Goal: Transaction & Acquisition: Purchase product/service

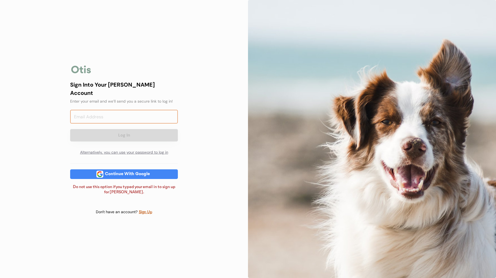
click at [122, 113] on input "email" at bounding box center [124, 117] width 108 height 14
type input "HEBNIX@GMAIL.COM"
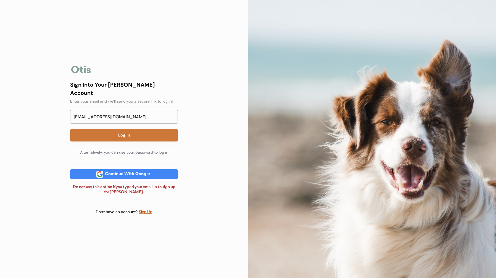
click at [126, 132] on button "Log In" at bounding box center [124, 135] width 108 height 12
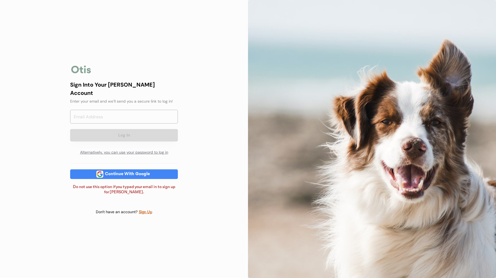
click at [122, 173] on div "Continue With Google" at bounding box center [127, 174] width 48 height 4
click at [127, 115] on input "email" at bounding box center [124, 117] width 108 height 14
type input "HEBNIX@GMAIL.COM"
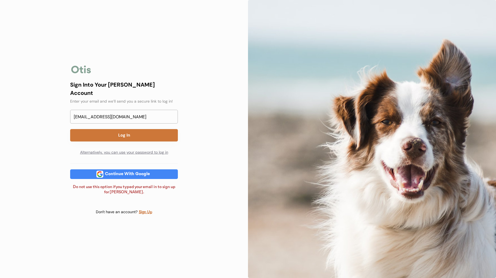
click at [123, 131] on button "Log In" at bounding box center [124, 135] width 108 height 12
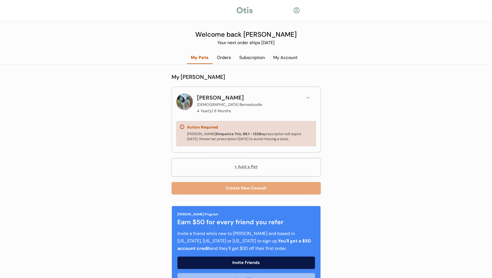
click at [261, 132] on div "Quinn's Simparica Trio, 88.1 - 132lbs prescription will expire October 11, 2025…" at bounding box center [249, 137] width 125 height 10
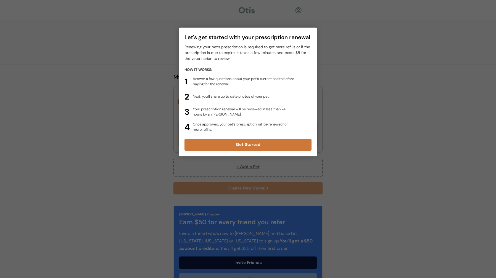
click at [242, 145] on button "Get Started" at bounding box center [247, 145] width 127 height 12
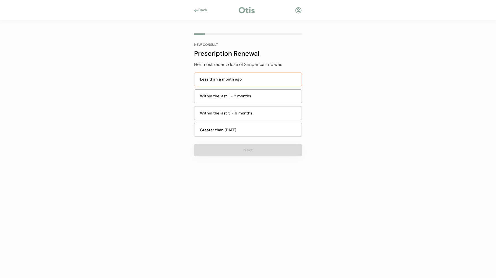
click at [247, 79] on div "Less than a month ago" at bounding box center [249, 79] width 98 height 6
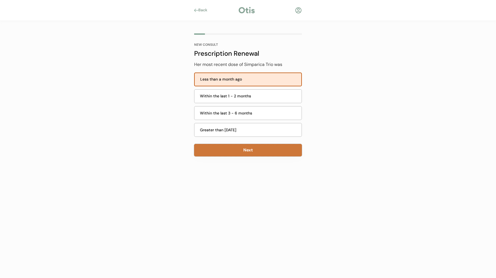
click at [249, 150] on button "Next" at bounding box center [248, 150] width 108 height 12
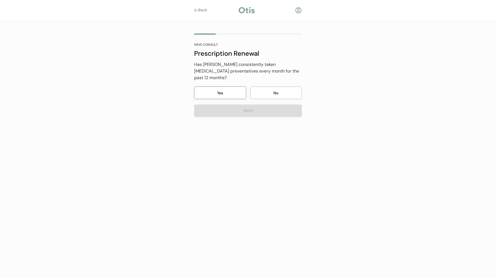
click at [215, 89] on button "Yes" at bounding box center [220, 93] width 52 height 12
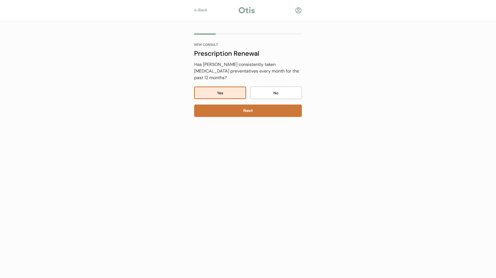
click at [249, 105] on button "Next" at bounding box center [248, 111] width 108 height 12
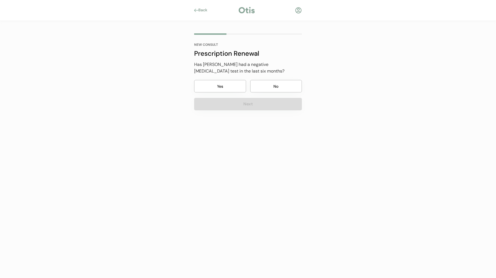
click at [280, 85] on button "No" at bounding box center [276, 86] width 52 height 12
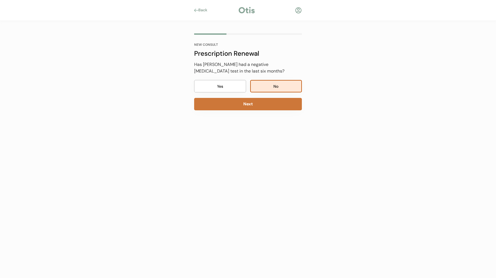
click at [246, 106] on button "Next" at bounding box center [248, 104] width 108 height 12
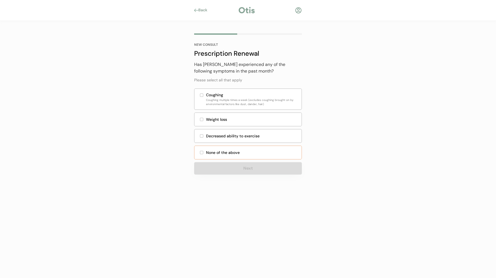
click at [221, 150] on div "None of the above" at bounding box center [252, 153] width 92 height 6
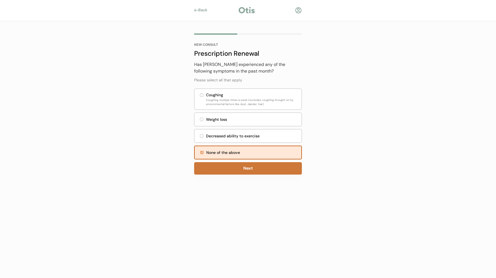
click at [248, 169] on button "Next" at bounding box center [248, 168] width 108 height 12
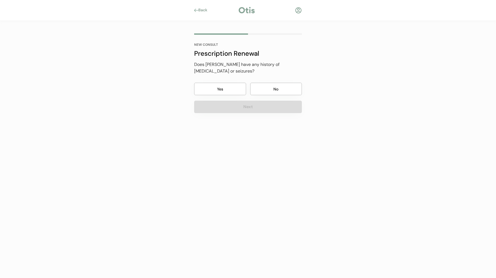
click at [288, 83] on button "No" at bounding box center [276, 89] width 52 height 12
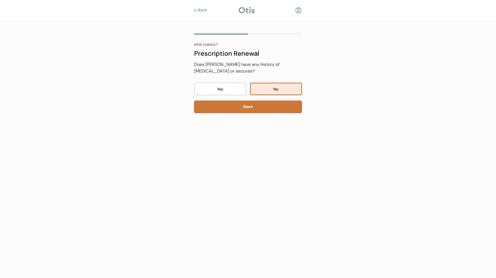
click at [248, 101] on button "Next" at bounding box center [248, 107] width 108 height 12
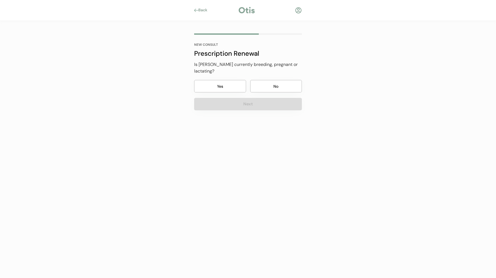
click at [276, 81] on button "No" at bounding box center [276, 86] width 52 height 12
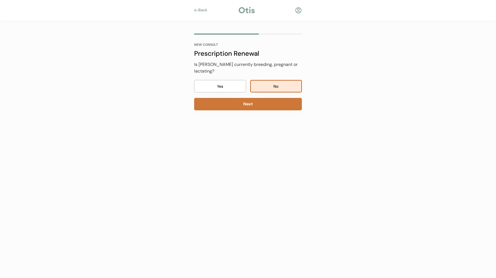
click at [249, 98] on button "Next" at bounding box center [248, 104] width 108 height 12
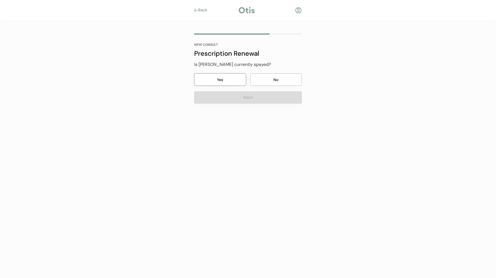
click at [235, 80] on button "Yes" at bounding box center [220, 79] width 52 height 12
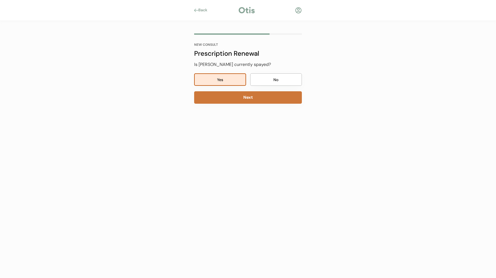
click at [256, 94] on button "Next" at bounding box center [248, 97] width 108 height 12
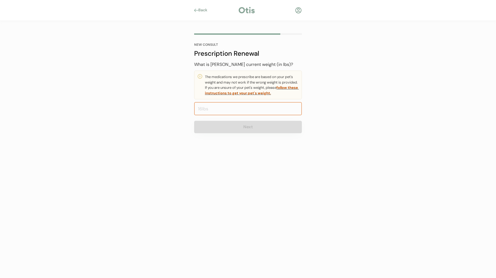
click at [239, 109] on input "input" at bounding box center [248, 108] width 108 height 13
type input "65.0"
click at [249, 152] on div "NEW CONSULT Prescription Renewal Her most recent dose of Simparica Trio was Les…" at bounding box center [248, 91] width 124 height 140
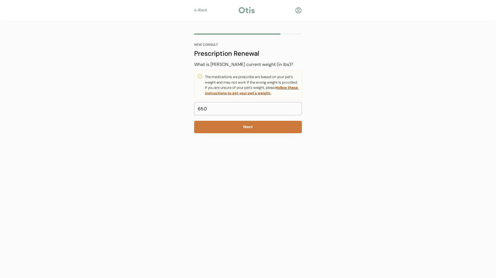
click at [249, 129] on button "Next" at bounding box center [248, 127] width 108 height 12
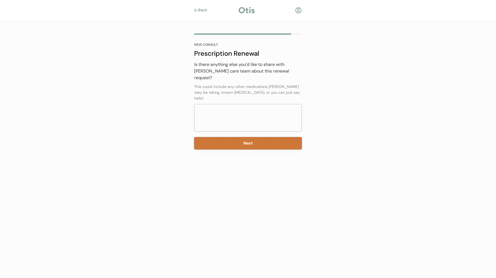
click at [248, 137] on button "Next" at bounding box center [248, 143] width 108 height 12
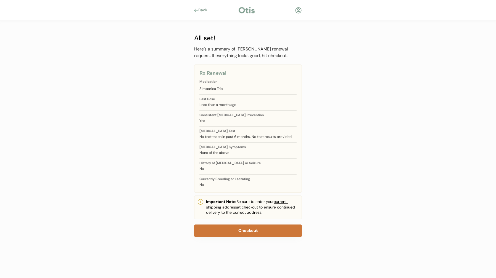
click at [249, 228] on button "Checkout" at bounding box center [248, 231] width 108 height 12
click at [250, 230] on button "Checkout" at bounding box center [248, 231] width 108 height 12
click at [245, 230] on button "Checkout" at bounding box center [248, 231] width 108 height 12
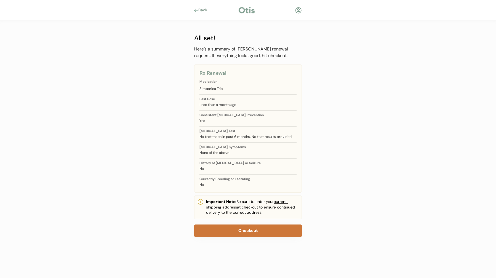
click at [239, 229] on button "Checkout" at bounding box center [248, 231] width 108 height 12
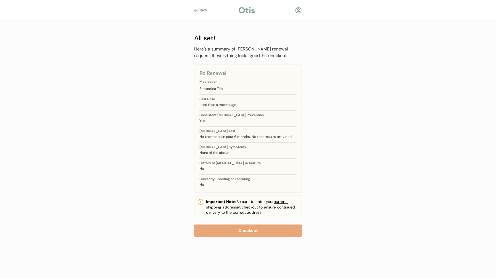
click at [200, 10] on div "Back" at bounding box center [204, 10] width 12 height 6
click at [223, 57] on div "Here’s a summary of Quinn's renewal request. If everything looks good, hit chec…" at bounding box center [248, 52] width 108 height 13
click at [184, 78] on div "Back NEW CONSULT All set! Her most recent dose of Simparica Trio was Less than …" at bounding box center [248, 139] width 496 height 278
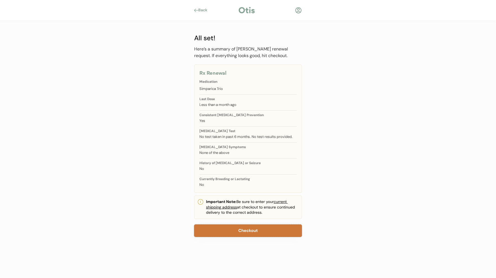
click at [222, 228] on button "Checkout" at bounding box center [248, 231] width 108 height 12
drag, startPoint x: 242, startPoint y: 229, endPoint x: 231, endPoint y: 232, distance: 11.2
click at [231, 232] on button "Checkout" at bounding box center [248, 231] width 108 height 12
drag, startPoint x: 240, startPoint y: 230, endPoint x: 223, endPoint y: 229, distance: 17.4
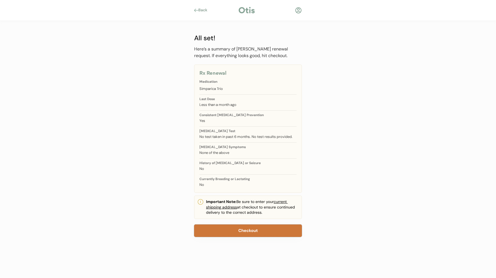
click at [223, 229] on button "Checkout" at bounding box center [248, 231] width 108 height 12
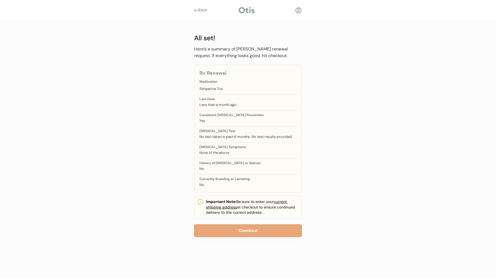
click at [298, 11] on div at bounding box center [298, 10] width 7 height 7
click at [204, 10] on div "Back" at bounding box center [204, 10] width 12 height 6
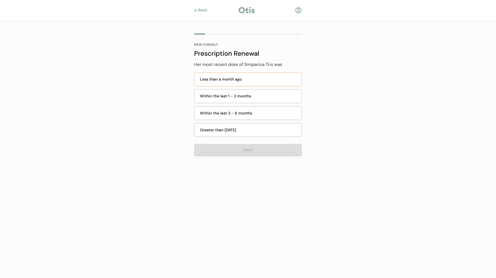
click at [224, 78] on div "Less than a month ago" at bounding box center [249, 79] width 98 height 6
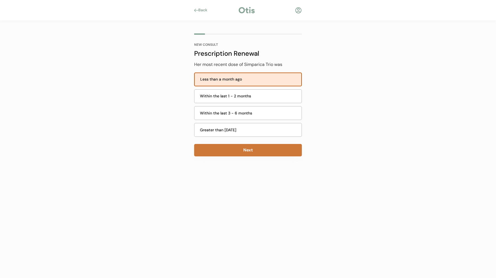
click at [247, 149] on button "Next" at bounding box center [248, 150] width 108 height 12
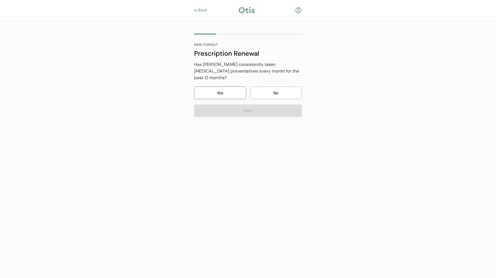
click at [226, 87] on button "Yes" at bounding box center [220, 93] width 52 height 12
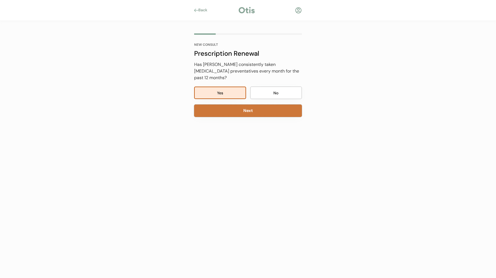
click at [251, 105] on button "Next" at bounding box center [248, 111] width 108 height 12
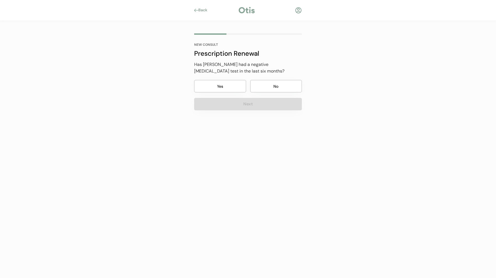
click at [268, 85] on button "No" at bounding box center [276, 86] width 52 height 12
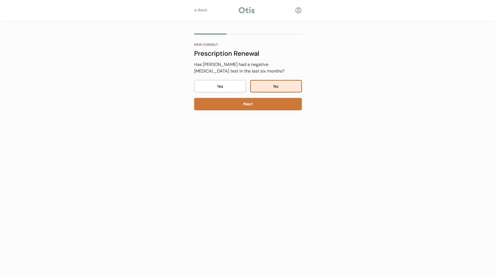
click at [248, 102] on button "Next" at bounding box center [248, 104] width 108 height 12
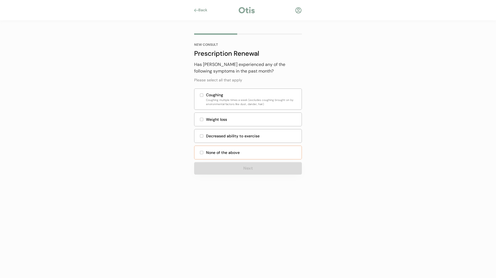
click at [216, 152] on div "None of the above" at bounding box center [252, 153] width 92 height 6
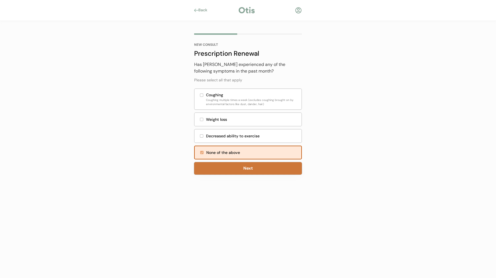
click at [248, 167] on button "Next" at bounding box center [248, 168] width 108 height 12
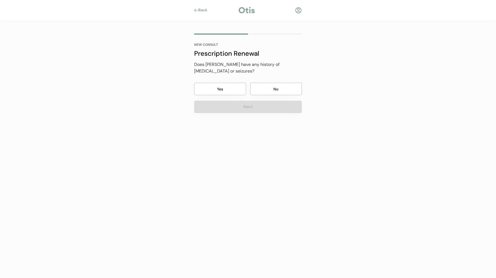
click at [272, 83] on button "No" at bounding box center [276, 89] width 52 height 12
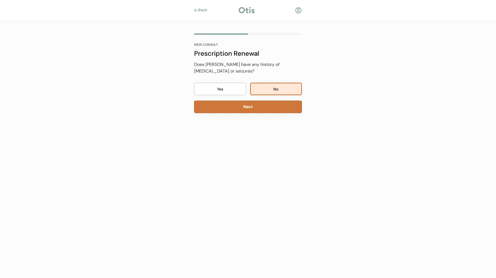
click at [253, 101] on button "Next" at bounding box center [248, 107] width 108 height 12
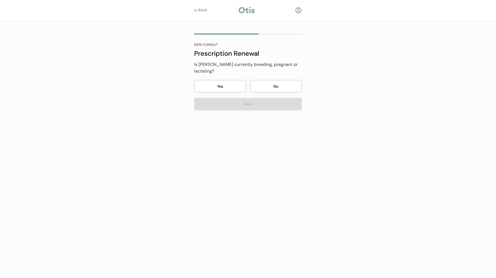
click at [273, 80] on button "No" at bounding box center [276, 86] width 52 height 12
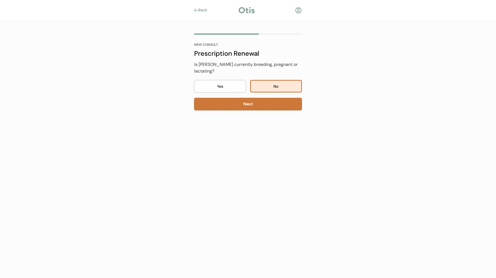
click at [256, 98] on button "Next" at bounding box center [248, 104] width 108 height 12
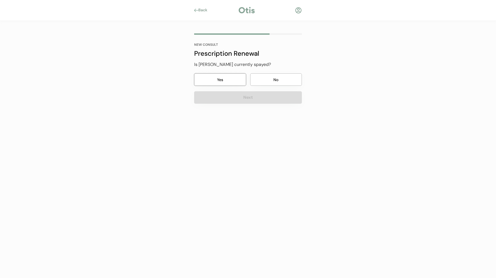
click at [220, 80] on button "Yes" at bounding box center [220, 79] width 52 height 12
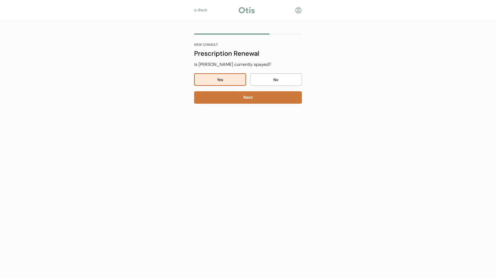
click at [248, 96] on button "Next" at bounding box center [248, 97] width 108 height 12
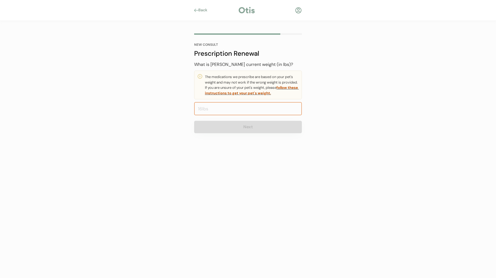
click at [220, 109] on input "input" at bounding box center [248, 108] width 108 height 13
type input "65.0"
click at [257, 143] on div "NEW CONSULT Prescription Renewal Her most recent dose of Simparica Trio was Les…" at bounding box center [248, 91] width 124 height 140
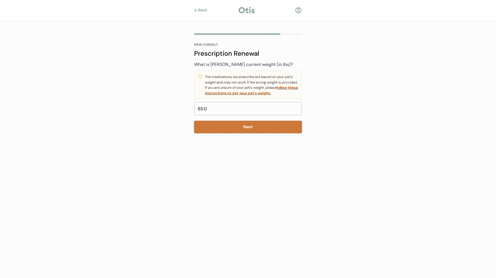
click at [246, 127] on button "Next" at bounding box center [248, 127] width 108 height 12
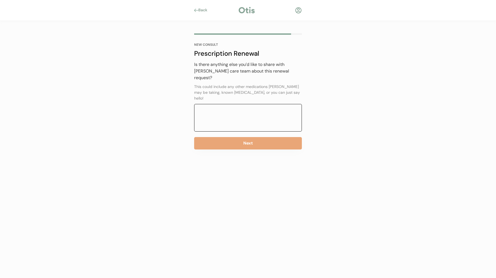
click at [241, 110] on textarea at bounding box center [248, 118] width 108 height 28
click at [262, 105] on textarea "hello" at bounding box center [248, 118] width 108 height 28
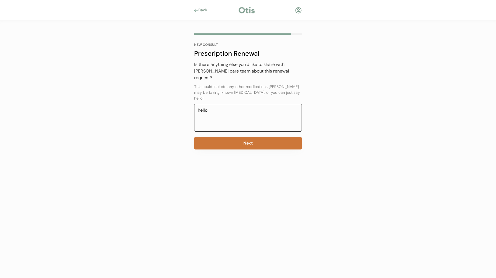
type textarea "hello"
click at [250, 137] on button "Next" at bounding box center [248, 143] width 108 height 12
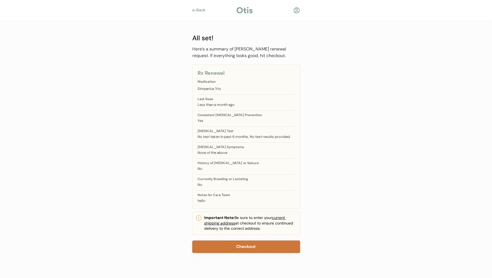
click at [245, 245] on button "Checkout" at bounding box center [246, 247] width 108 height 12
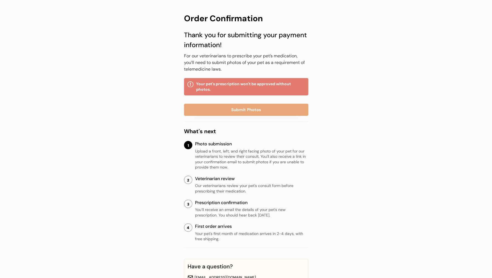
scroll to position [23, 0]
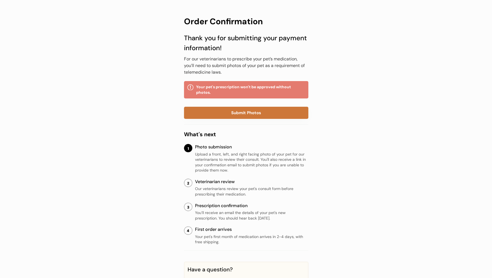
click at [245, 113] on button "Submit Photos" at bounding box center [246, 113] width 124 height 12
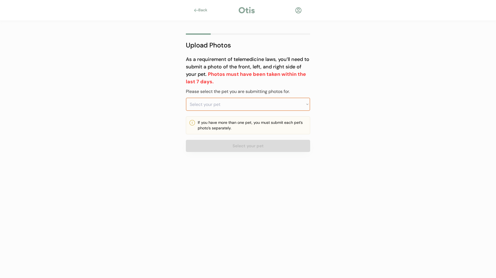
click at [240, 106] on select "Select your pet Quinn" at bounding box center [248, 104] width 124 height 13
select select ""1348695171700984260__LOOKUP__1728298644402x623013148106948600""
click at [186, 98] on select "Select your pet Quinn" at bounding box center [248, 104] width 124 height 13
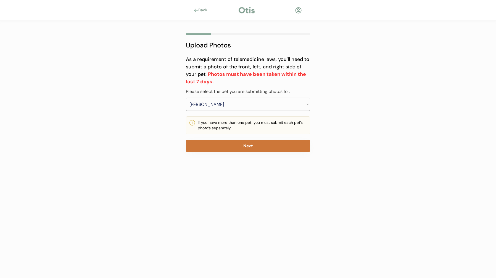
click at [247, 144] on button "Next" at bounding box center [248, 146] width 124 height 12
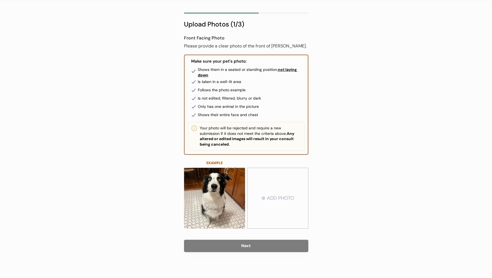
scroll to position [23, 0]
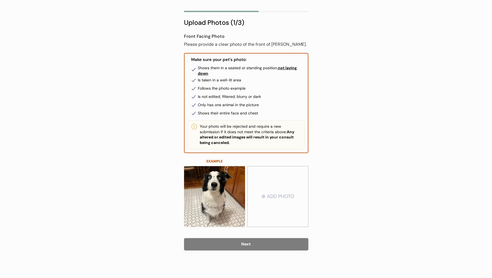
type input "C:\fakepath\20250815_051421.jpg"
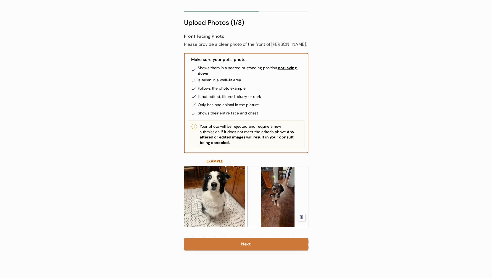
click at [246, 244] on button "Next" at bounding box center [246, 244] width 124 height 12
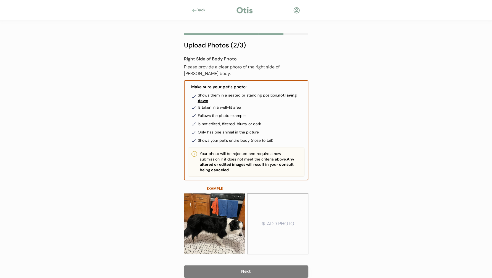
type input "C:\fakepath\20250815_051701.jpg"
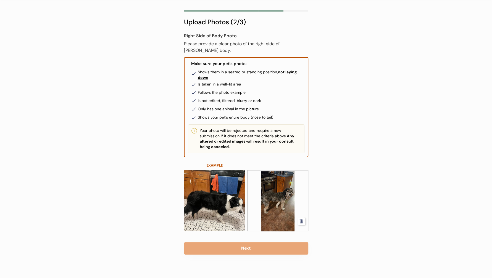
scroll to position [27, 0]
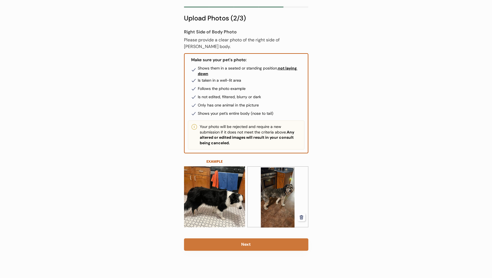
click at [246, 244] on button "Next" at bounding box center [246, 245] width 124 height 12
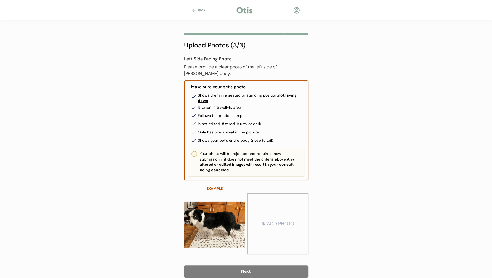
type input "C:\fakepath\20250815_051609.jpg"
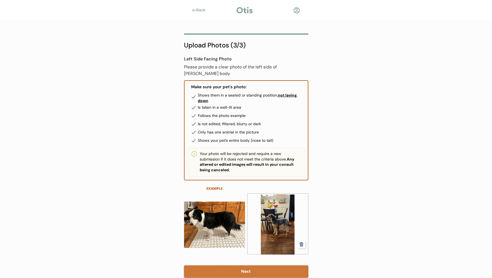
click at [245, 266] on button "Next" at bounding box center [246, 272] width 124 height 12
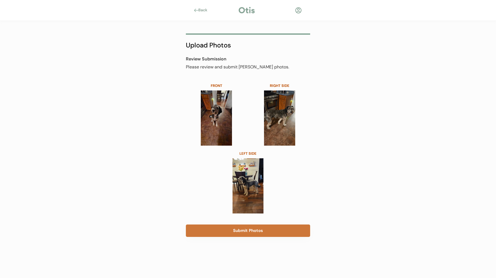
click at [250, 231] on button "Submit Photos" at bounding box center [248, 231] width 124 height 12
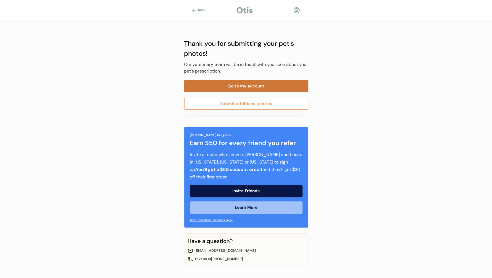
click at [247, 86] on button "Go to my account" at bounding box center [246, 86] width 124 height 12
